Goal: Information Seeking & Learning: Learn about a topic

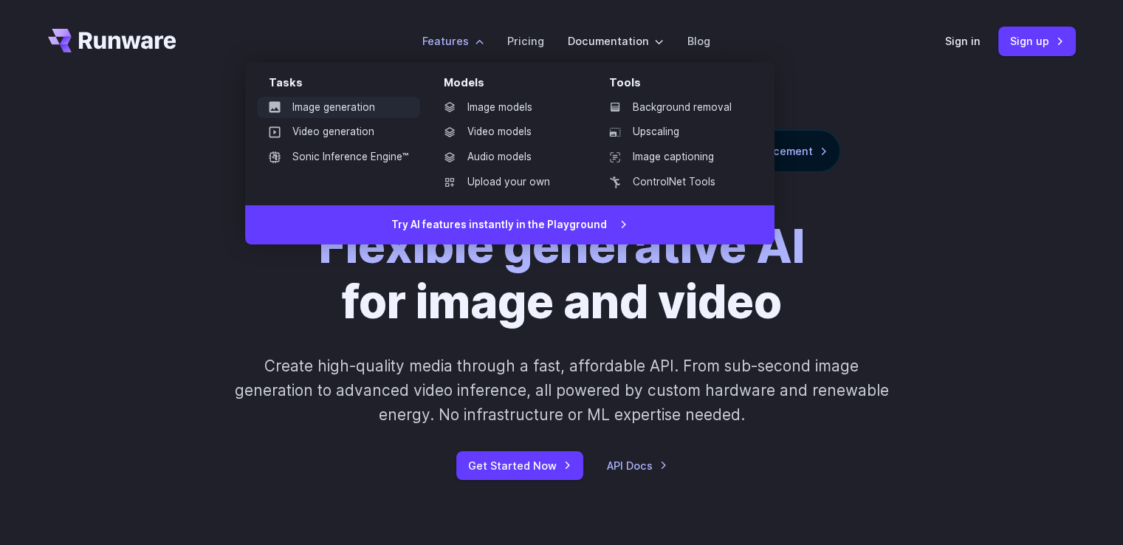
click at [357, 105] on link "Image generation" at bounding box center [338, 108] width 163 height 22
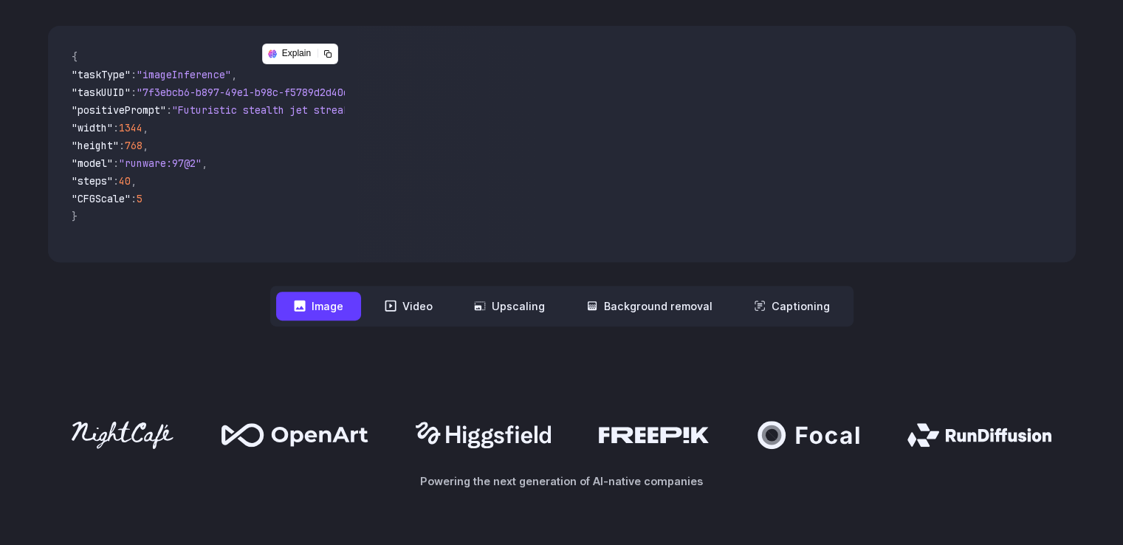
scroll to position [664, 0]
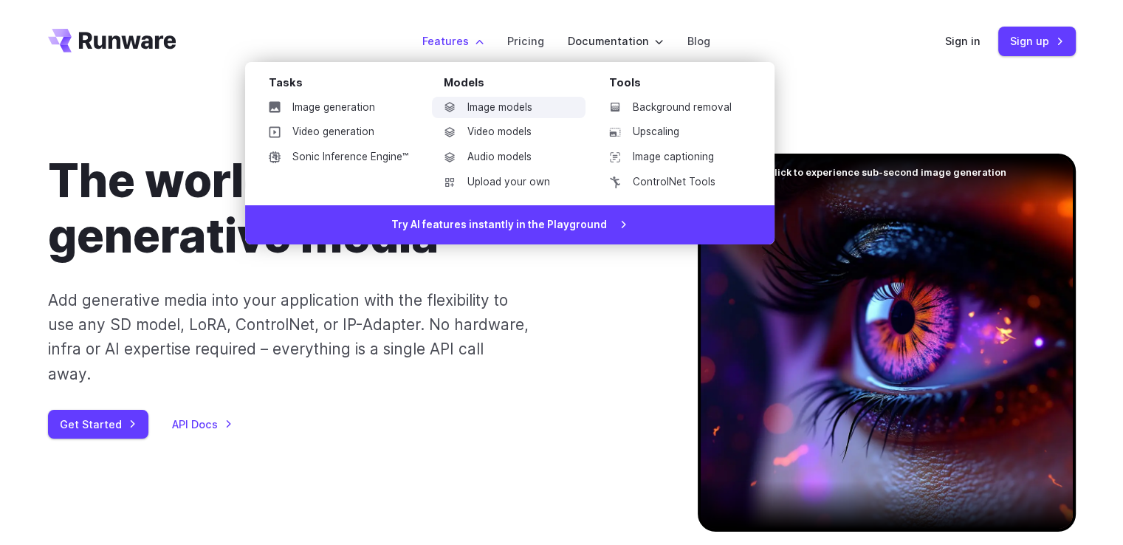
click at [505, 105] on link "Image models" at bounding box center [509, 108] width 154 height 22
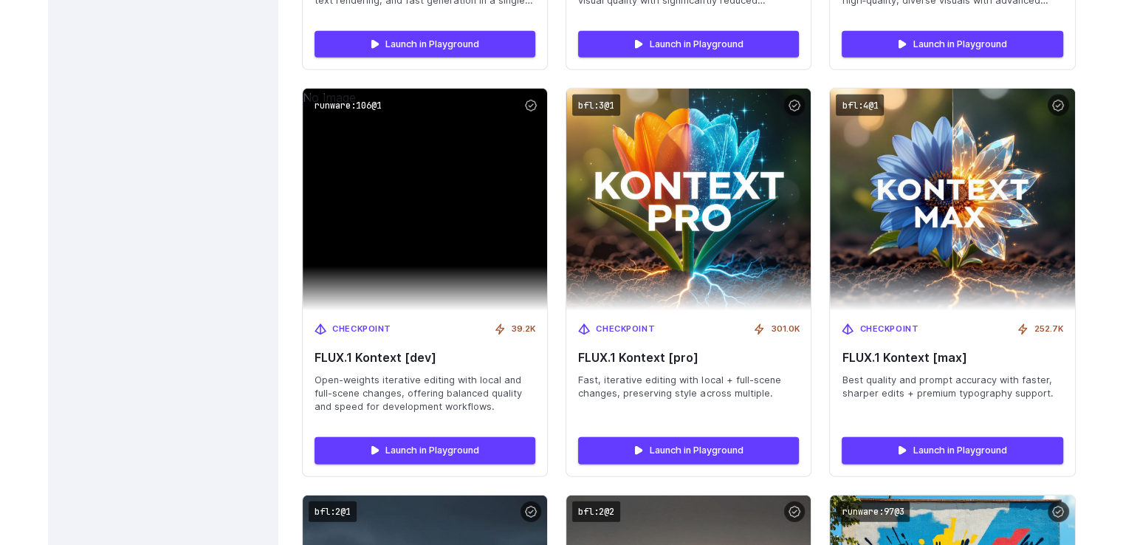
scroll to position [4134, 0]
